Goal: Information Seeking & Learning: Get advice/opinions

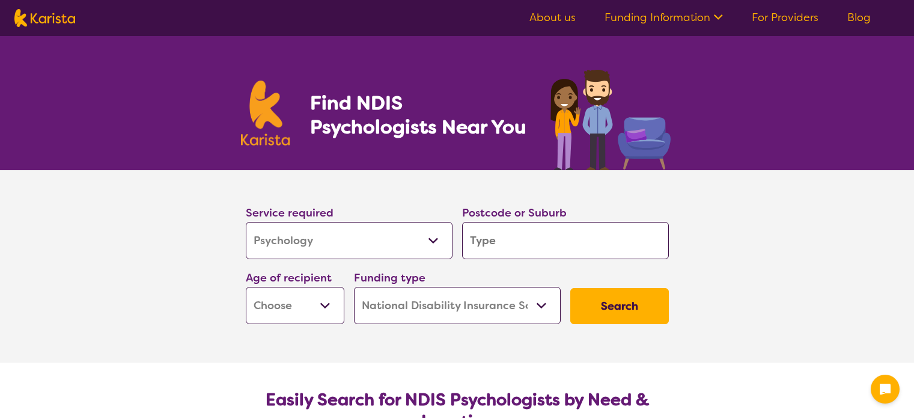
select select "Psychology"
select select "NDIS"
select select "Psychology"
select select "NDIS"
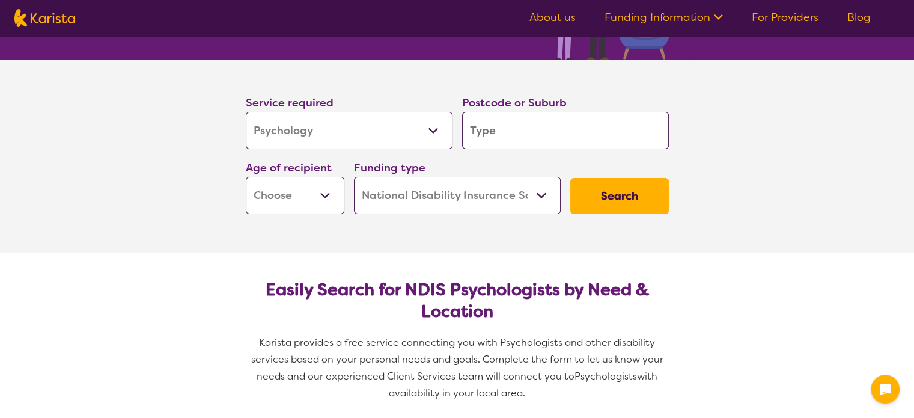
scroll to position [109, 0]
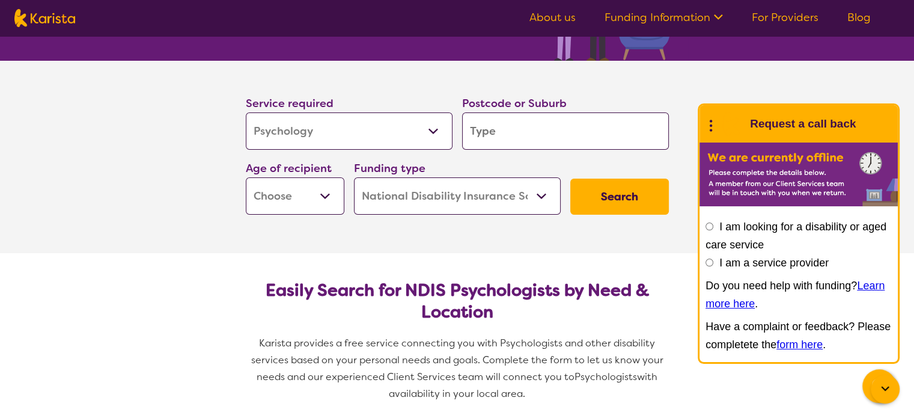
click at [334, 192] on select "Early Childhood - 0 to 9 Child - 10 to 11 Adolescent - 12 to 17 Adult - 18 to 6…" at bounding box center [295, 195] width 99 height 37
select select "EC"
click at [246, 177] on select "Early Childhood - 0 to 9 Child - 10 to 11 Adolescent - 12 to 17 Adult - 18 to 6…" at bounding box center [295, 195] width 99 height 37
select select "EC"
click at [545, 192] on select "Home Care Package (HCP) National Disability Insurance Scheme (NDIS) I don't know" at bounding box center [457, 195] width 207 height 37
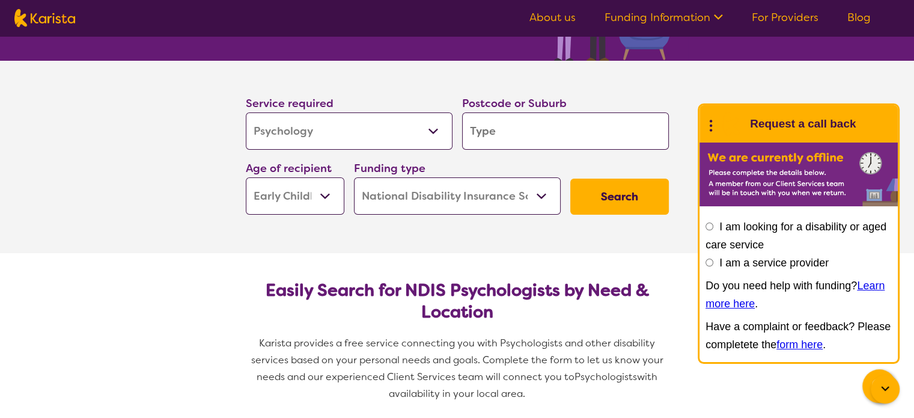
click at [354, 177] on select "Home Care Package (HCP) National Disability Insurance Scheme (NDIS) I don't know" at bounding box center [457, 195] width 207 height 37
click at [510, 132] on input "search" at bounding box center [565, 130] width 207 height 37
type input "3111"
click at [563, 166] on div "Donvale 3111" at bounding box center [565, 164] width 195 height 23
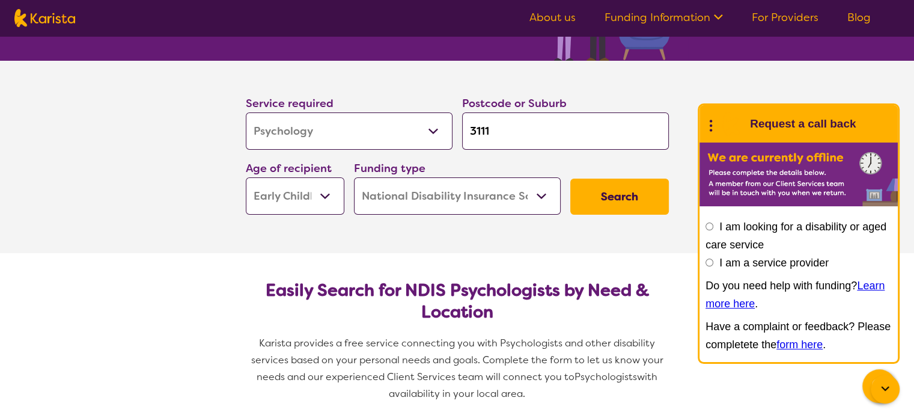
click at [602, 197] on button "Search" at bounding box center [619, 197] width 99 height 36
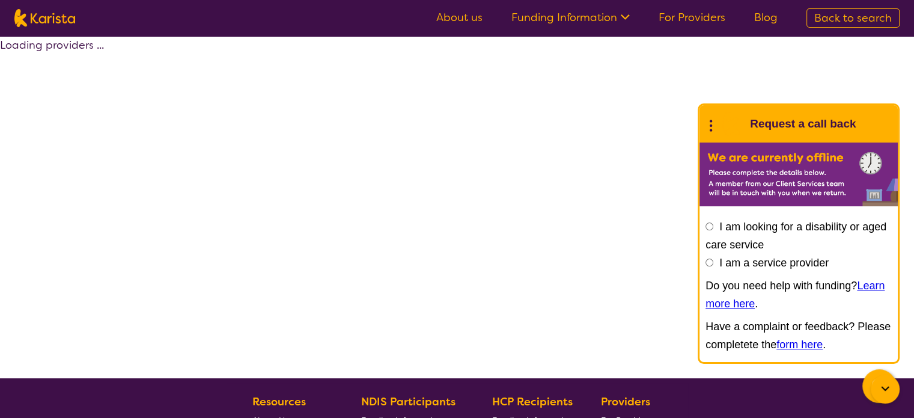
select select "by_score"
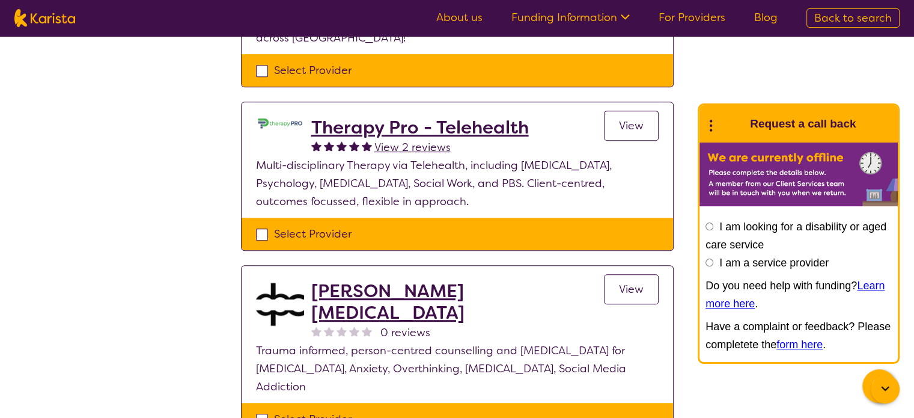
scroll to position [577, 0]
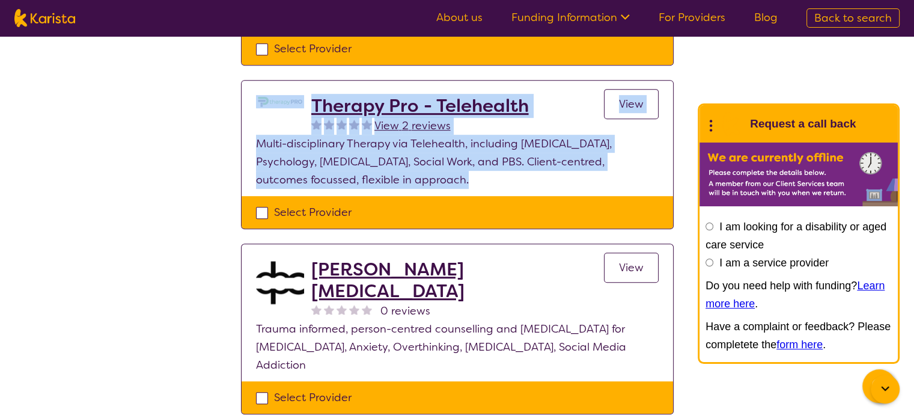
drag, startPoint x: 167, startPoint y: 225, endPoint x: 154, endPoint y: 105, distance: 121.6
click at [154, 105] on div "Select one or more providers and click the 'NEXT' button to proceed 1 - 6 of 6 …" at bounding box center [457, 44] width 914 height 1170
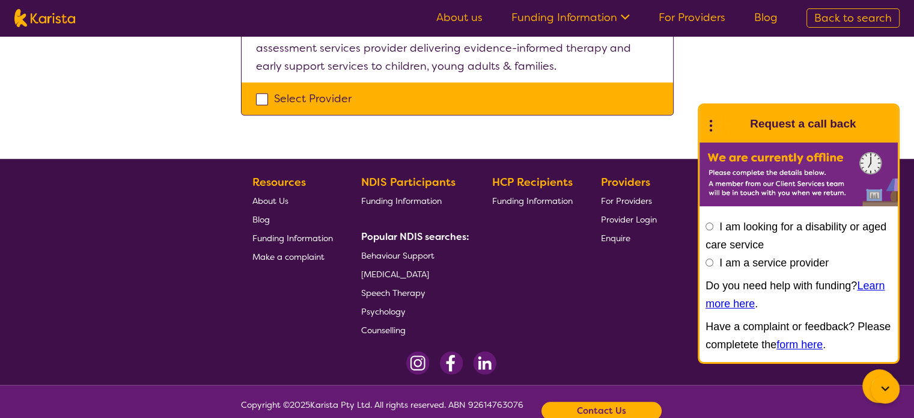
scroll to position [1023, 0]
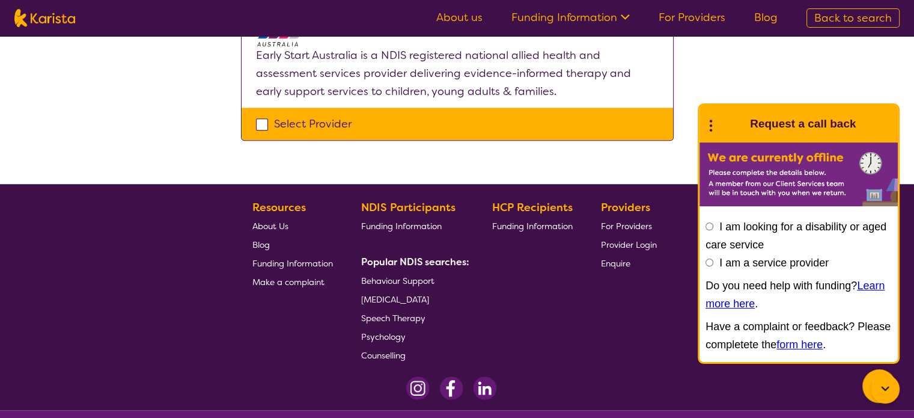
click at [887, 387] on icon at bounding box center [885, 389] width 14 height 14
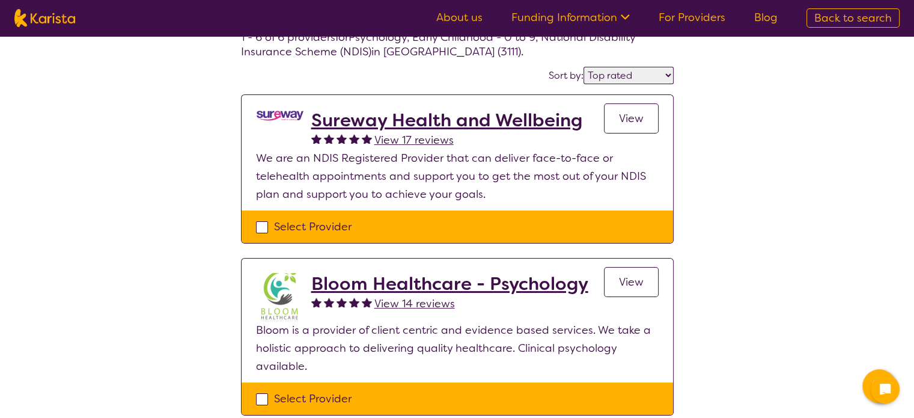
scroll to position [0, 0]
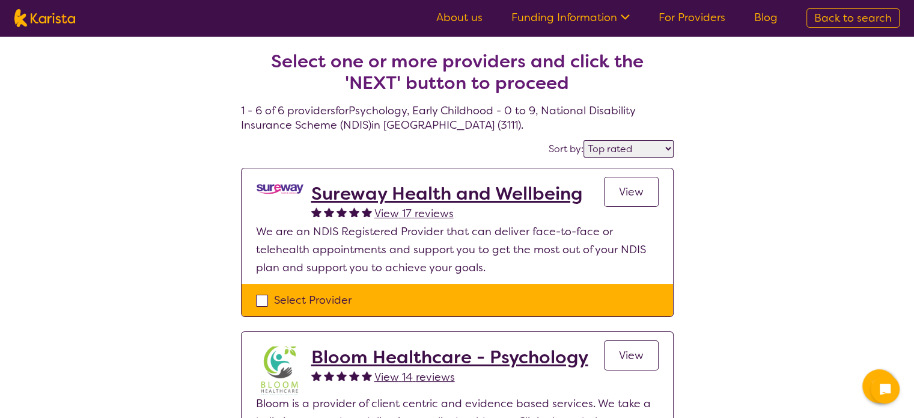
click at [844, 19] on span "Back to search" at bounding box center [854, 18] width 78 height 14
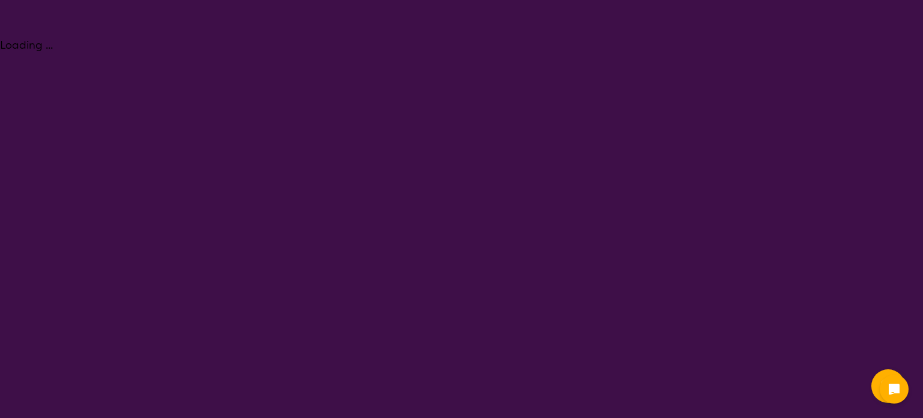
select select "Psychology"
select select "EC"
select select "NDIS"
select select "Psychology"
select select "EC"
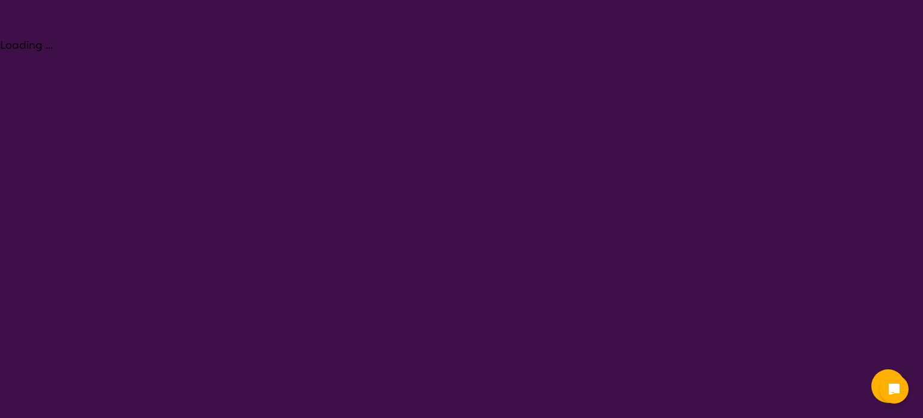
select select "NDIS"
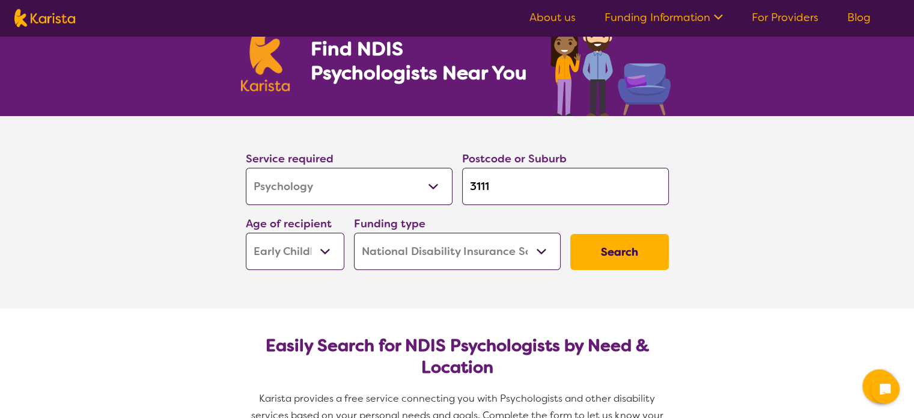
scroll to position [53, 0]
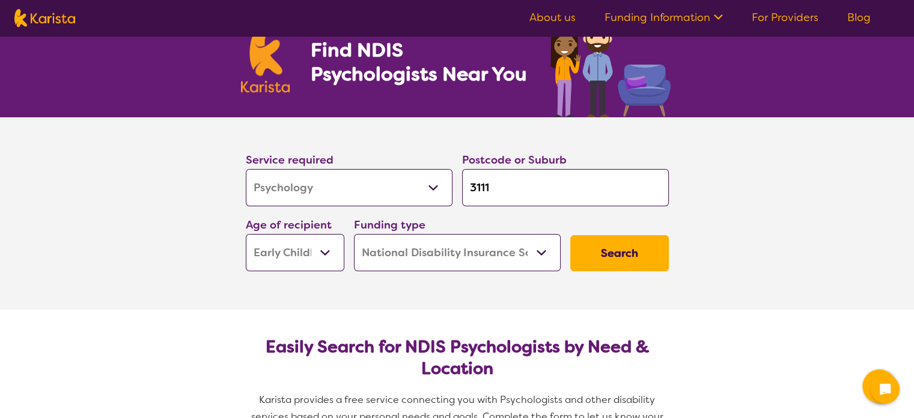
click at [329, 247] on select "Early Childhood - 0 to 9 Child - 10 to 11 Adolescent - 12 to 17 Adult - 18 to 6…" at bounding box center [295, 252] width 99 height 37
select select "CH"
click at [246, 234] on select "Early Childhood - 0 to 9 Child - 10 to 11 Adolescent - 12 to 17 Adult - 18 to 6…" at bounding box center [295, 252] width 99 height 37
select select "CH"
click at [649, 240] on button "Search" at bounding box center [619, 253] width 99 height 36
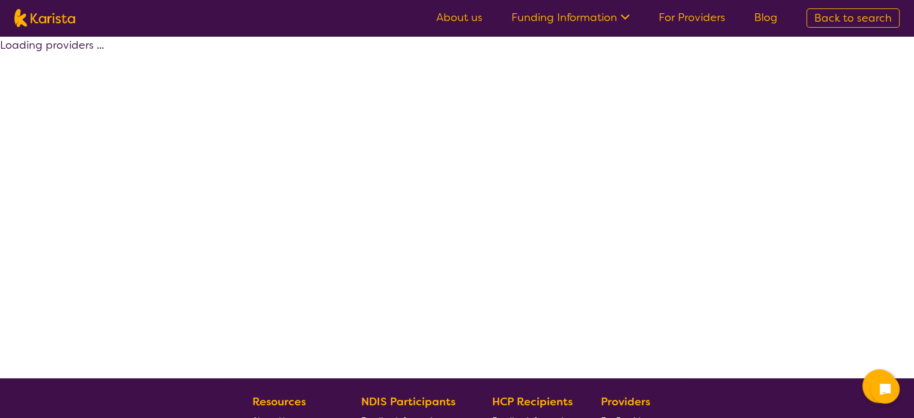
select select "by_score"
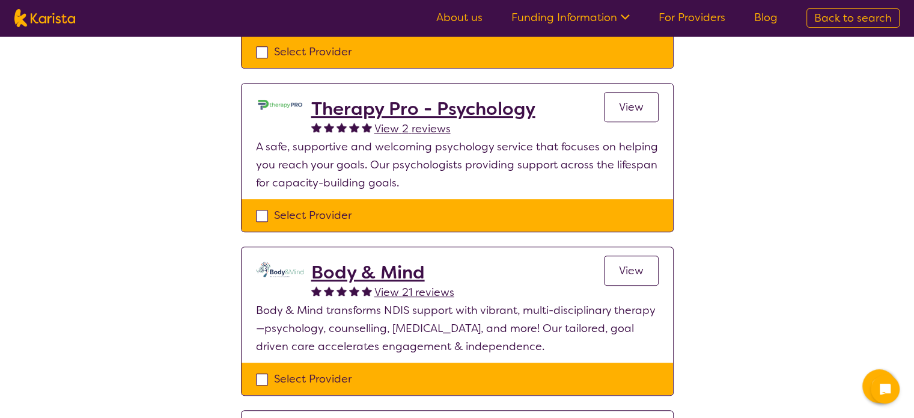
scroll to position [589, 0]
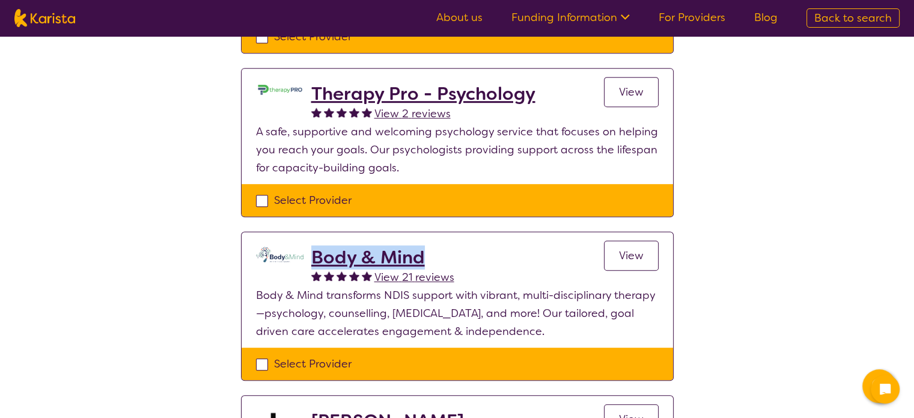
drag, startPoint x: 454, startPoint y: 253, endPoint x: 313, endPoint y: 249, distance: 141.9
click at [313, 249] on div "Body & Mind View 21 reviews View" at bounding box center [484, 266] width 347 height 40
copy h2 "Body & Mind"
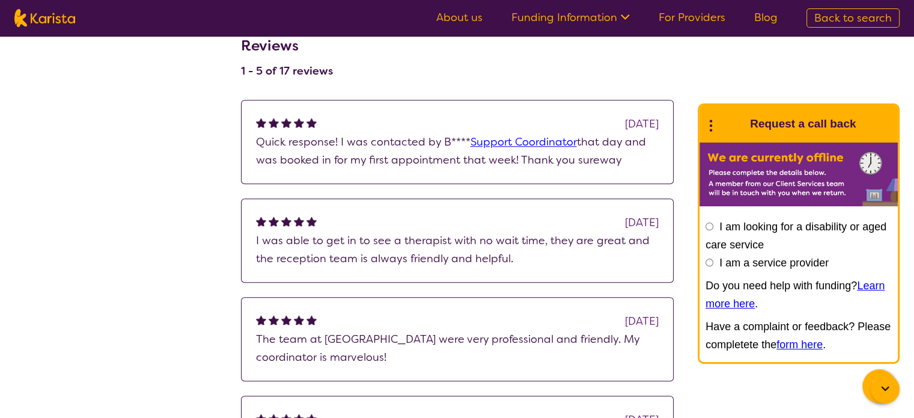
scroll to position [967, 0]
click at [886, 396] on icon at bounding box center [885, 389] width 14 height 14
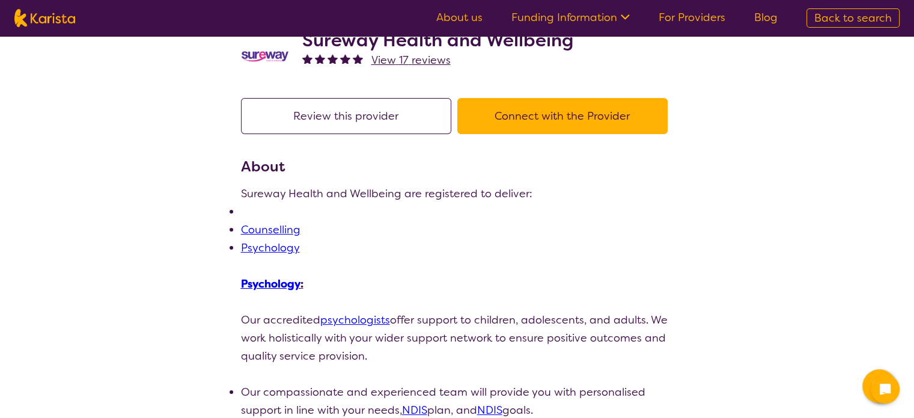
scroll to position [0, 0]
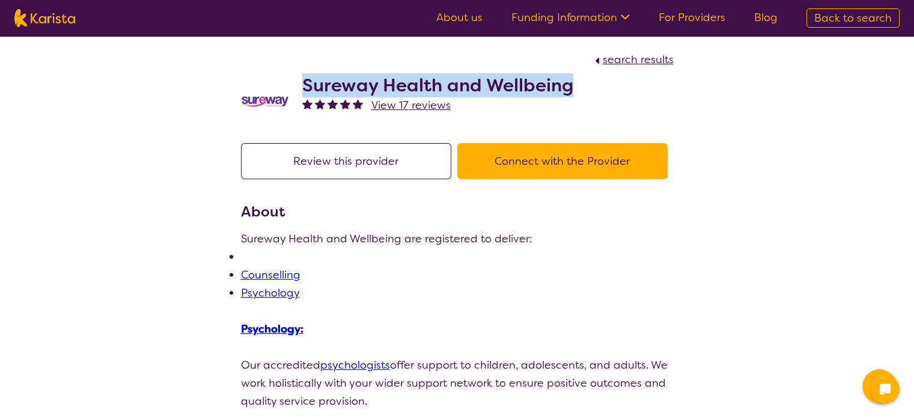
drag, startPoint x: 305, startPoint y: 82, endPoint x: 599, endPoint y: 84, distance: 294.0
click at [599, 84] on div "Sureway Health and Wellbeing View 17 reviews" at bounding box center [457, 99] width 433 height 60
copy h2 "Sureway Health and Wellbeing"
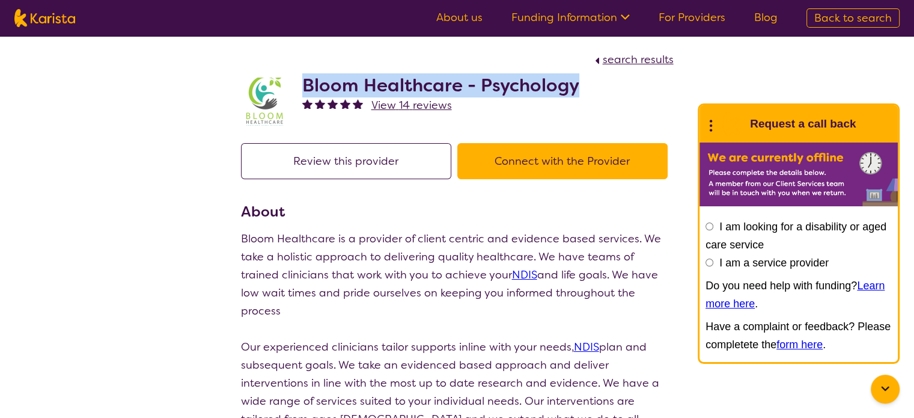
drag, startPoint x: 578, startPoint y: 86, endPoint x: 298, endPoint y: 76, distance: 280.3
click at [298, 76] on div "Bloom Healthcare - Psychology View 14 reviews" at bounding box center [457, 99] width 433 height 60
copy h2 "Bloom Healthcare - Psychology"
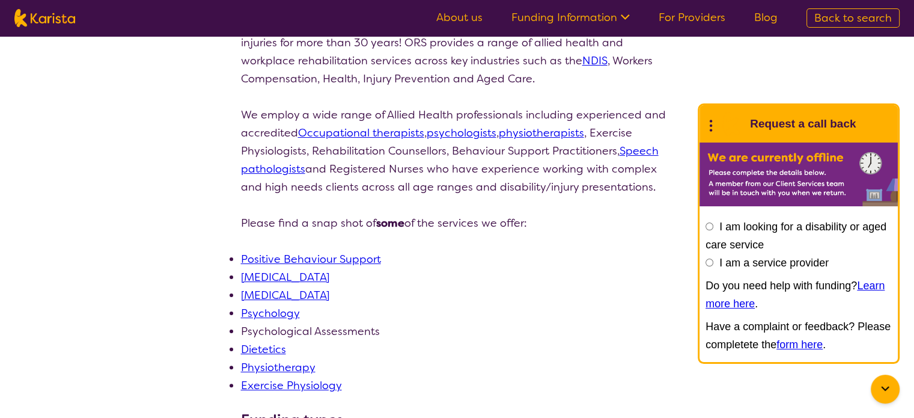
scroll to position [213, 0]
click at [268, 319] on link "Psychology" at bounding box center [270, 314] width 59 height 14
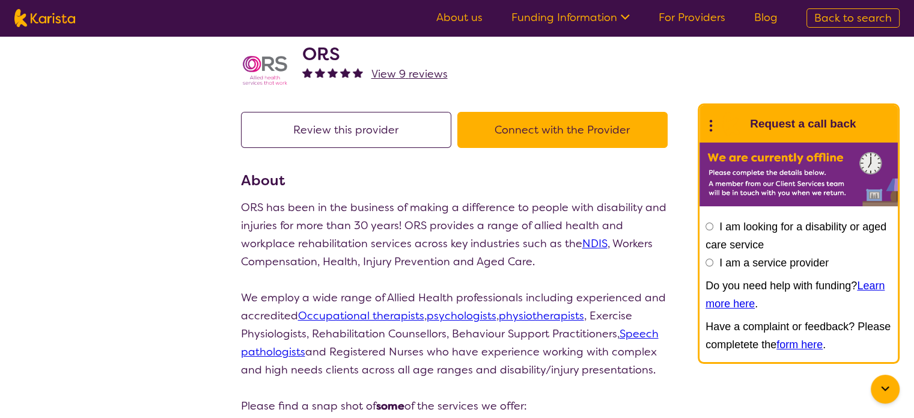
scroll to position [0, 0]
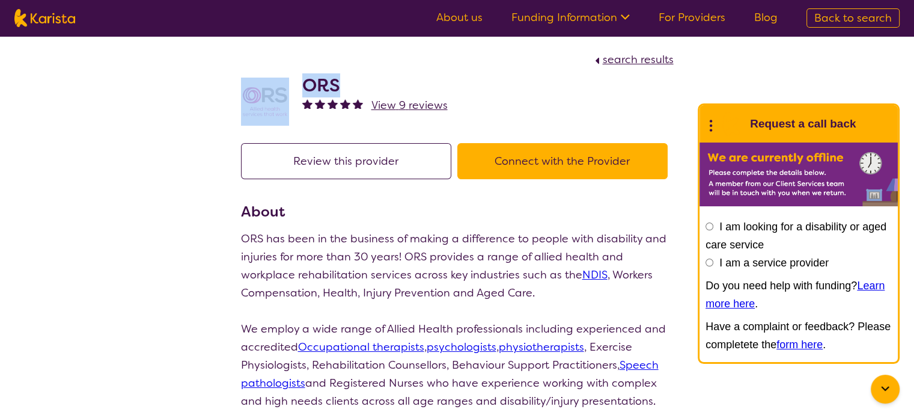
drag, startPoint x: 339, startPoint y: 81, endPoint x: 293, endPoint y: 82, distance: 45.7
click at [293, 82] on div "ORS View 9 reviews" at bounding box center [457, 99] width 433 height 60
copy div "ORS"
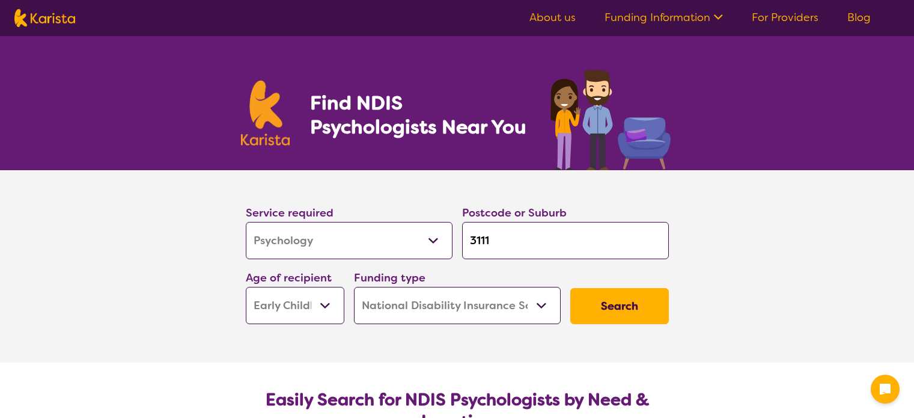
select select "Psychology"
select select "EC"
select select "NDIS"
select select "Psychology"
select select "EC"
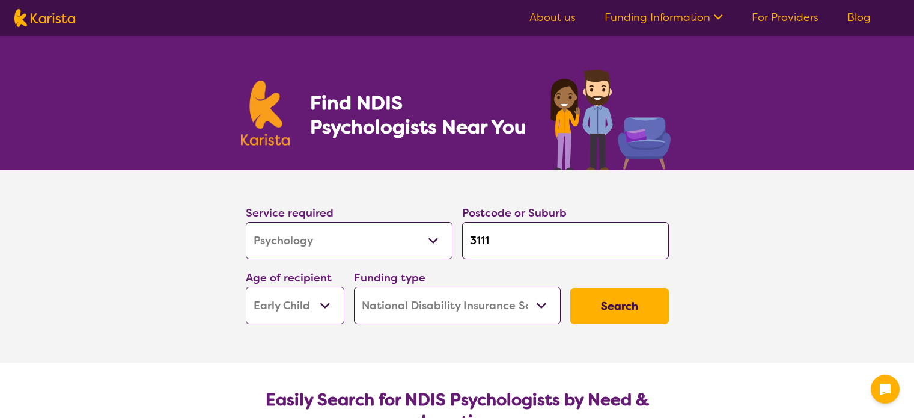
select select "NDIS"
